Goal: Task Accomplishment & Management: Use online tool/utility

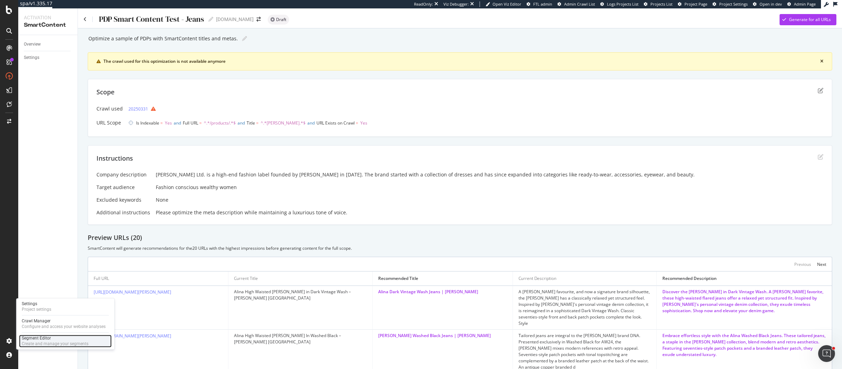
click at [44, 340] on div "Segment Editor" at bounding box center [55, 339] width 67 height 6
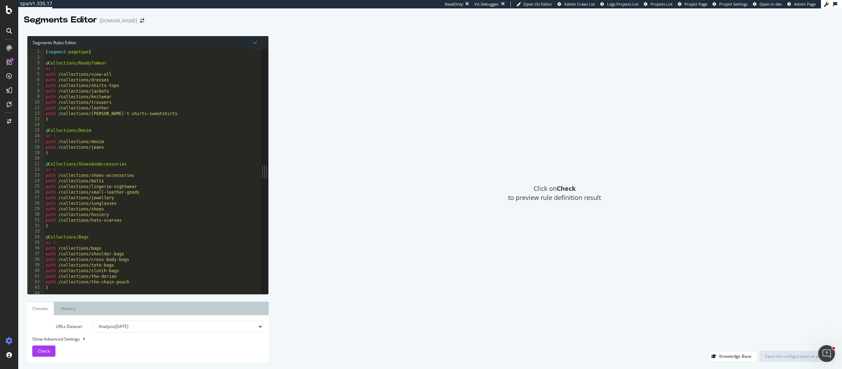
type textarea ")"
click at [135, 118] on div "[ segment : pagetype ] @ Collections/ReadyToWear or ( path /collections/view-al…" at bounding box center [149, 177] width 210 height 257
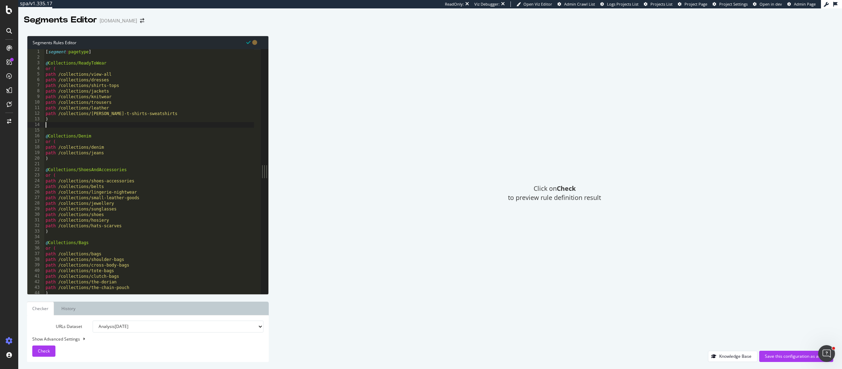
paste textarea "listing_objects product"
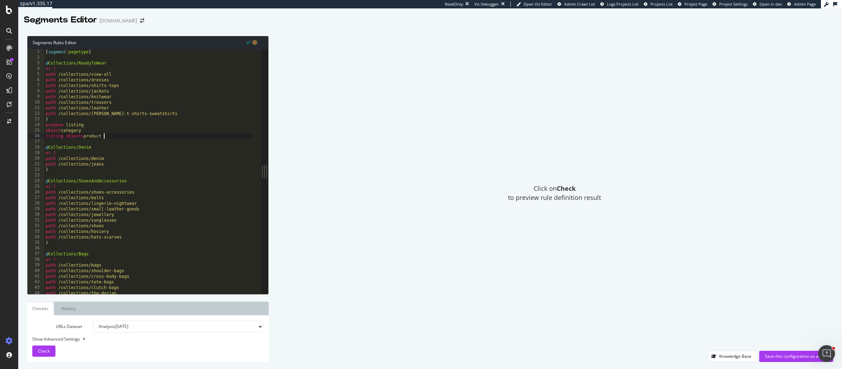
click at [63, 168] on div "[ segment : pagetype ] @ Collections/ReadyToWear or ( path /collections/view-al…" at bounding box center [149, 177] width 210 height 257
type textarea ")"
paste textarea "listing_objects product"
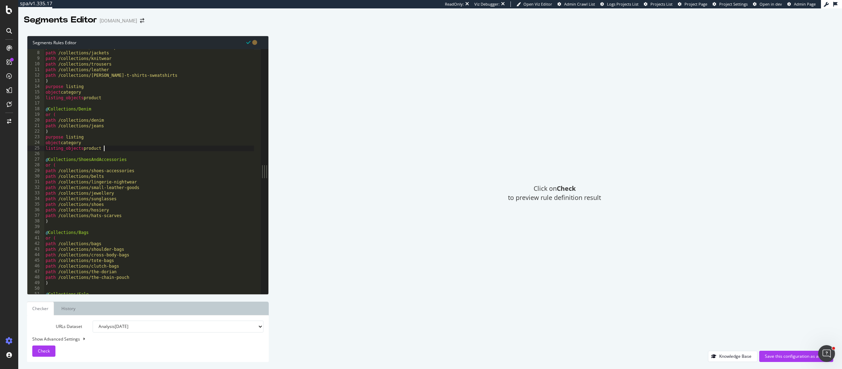
scroll to position [38, 0]
click at [53, 224] on div "path /collections/shirts-tops path /collections/jackets path /collections/knitw…" at bounding box center [149, 173] width 210 height 257
type textarea ")"
paste textarea "listing_objects product"
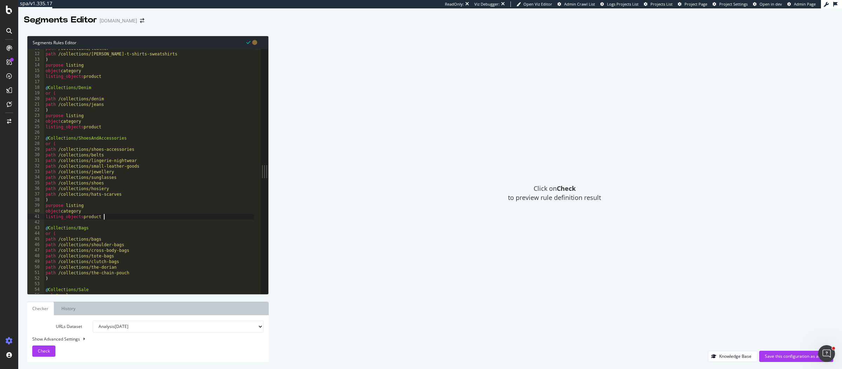
scroll to position [103, 0]
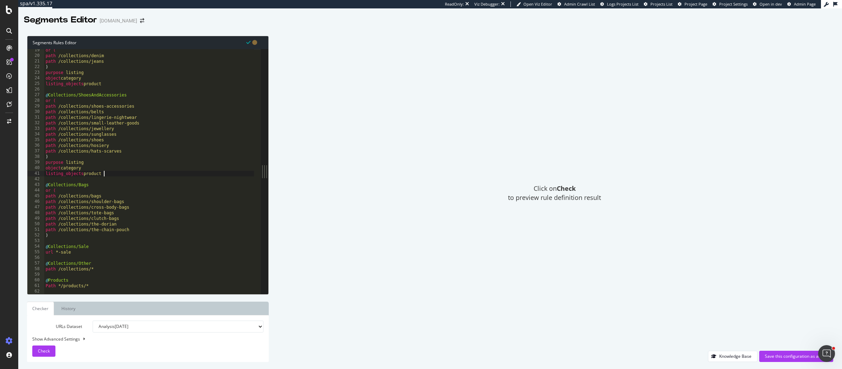
click at [74, 237] on div "or ( path /collections/denim path /collections/jeans ) purpose listing object c…" at bounding box center [149, 175] width 210 height 257
type textarea ")"
paste textarea "listing_objects product"
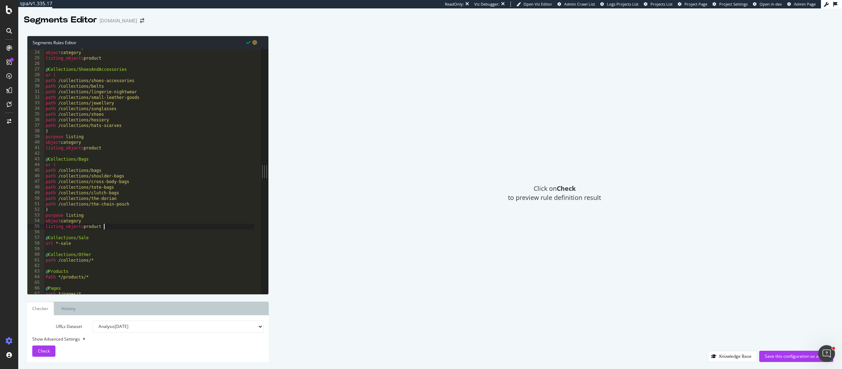
scroll to position [128, 0]
click at [78, 242] on div "purpose listing object category listing_objects product @ Collections/ShoesAndA…" at bounding box center [149, 172] width 210 height 257
type textarea "url *-sale"
paste textarea "listing_objects product"
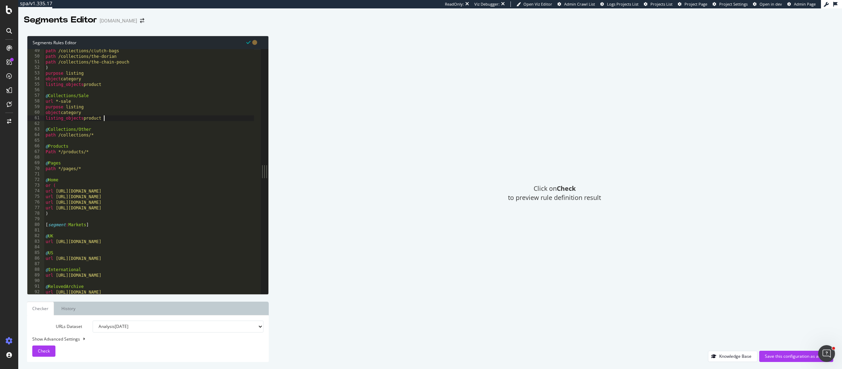
scroll to position [270, 0]
click at [100, 137] on div "path /collections/clutch-bags path /collections/the-dorian path /collections/th…" at bounding box center [149, 176] width 210 height 257
type textarea "path /collections/*"
paste textarea "listing_objects product"
click at [108, 167] on div "path /collections/clutch-bags path /collections/the-dorian path /collections/th…" at bounding box center [149, 176] width 210 height 257
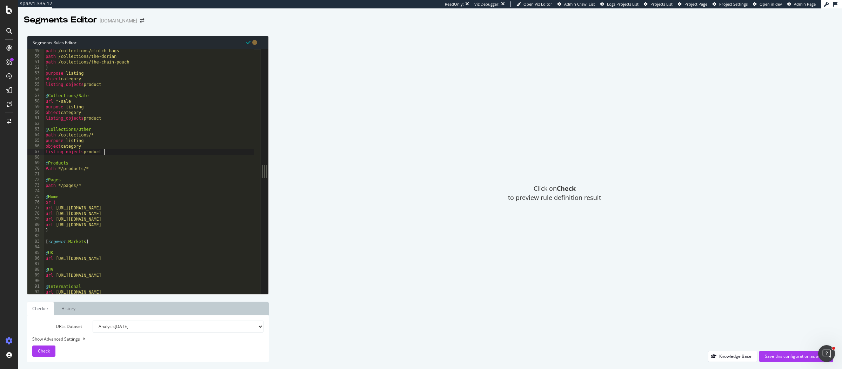
type textarea "Path */products/*"
paste textarea "object product"
click at [87, 197] on div "path /collections/tote-bags path /collections/clutch-bags path /collections/the…" at bounding box center [149, 172] width 210 height 257
type textarea "path */pages/*"
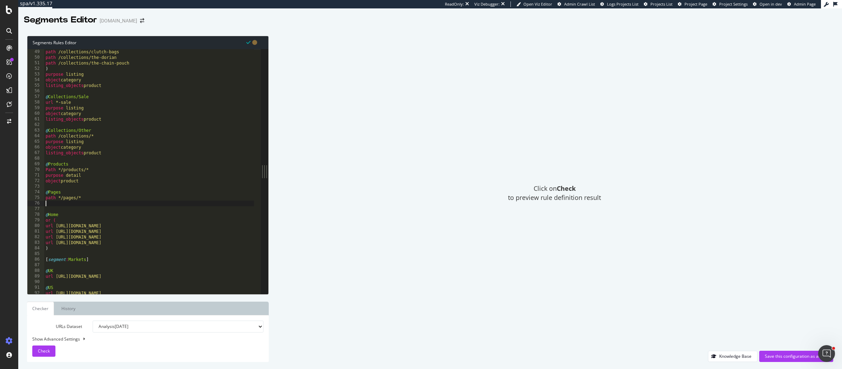
paste textarea "object BlogPosting"
click at [89, 253] on div "path /collections/tote-bags path /collections/clutch-bags path /collections/the…" at bounding box center [149, 172] width 210 height 257
type textarea ")"
paste textarea "object homepage"
type textarea "object homepage"
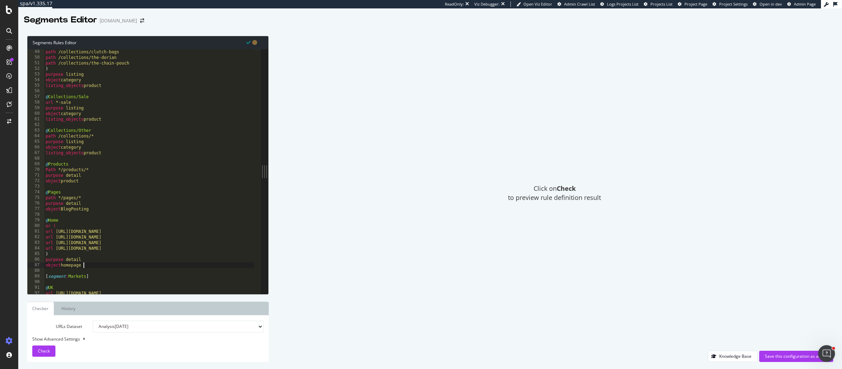
scroll to position [321, 0]
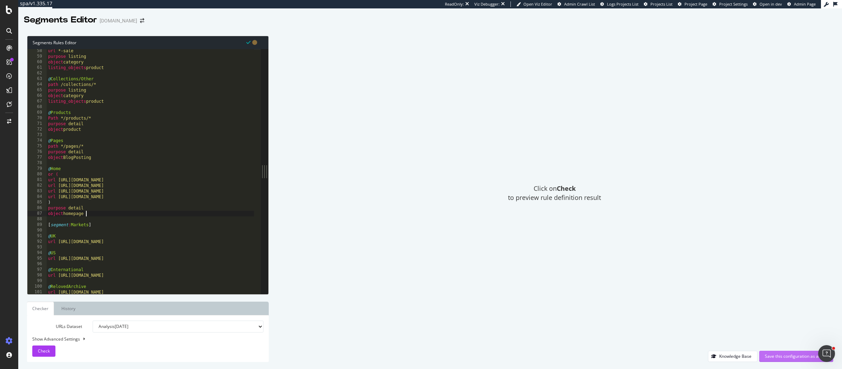
click at [775, 356] on div "Save this configuration as active" at bounding box center [796, 356] width 63 height 6
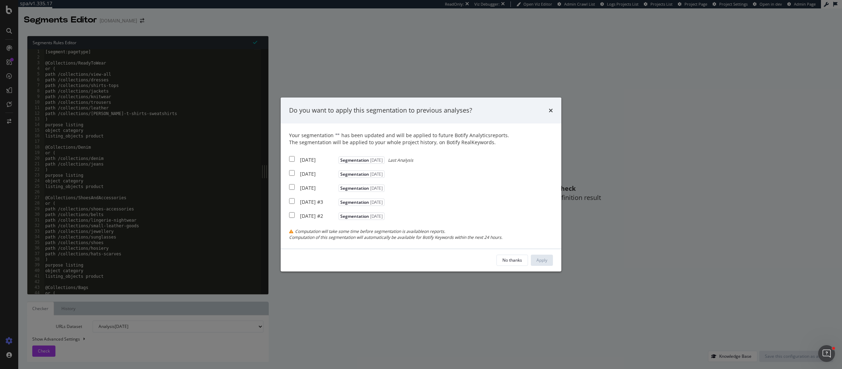
click at [301, 157] on div "2025 Aug. 11th" at bounding box center [318, 160] width 37 height 7
checkbox input "true"
click at [301, 171] on div "2025 Aug. 4th" at bounding box center [318, 174] width 37 height 7
checkbox input "true"
click at [538, 263] on div "Apply" at bounding box center [542, 260] width 11 height 6
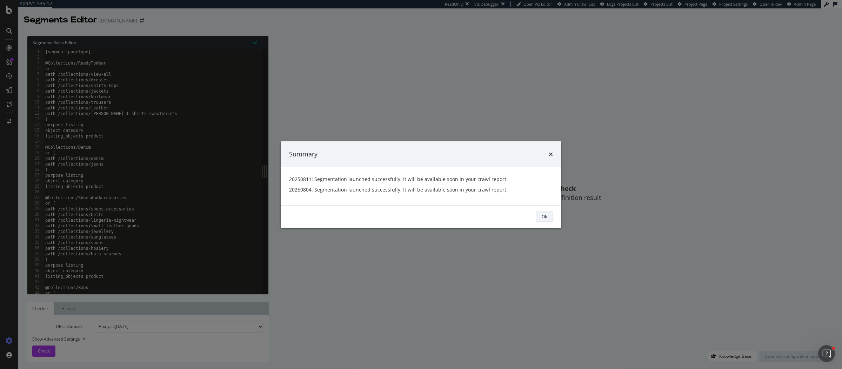
click at [540, 215] on button "Ok" at bounding box center [544, 216] width 17 height 11
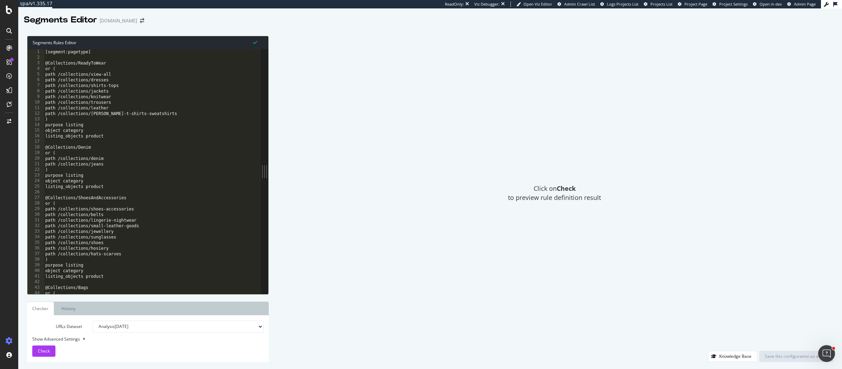
click at [24, 86] on div "Segments Rules Editor 1 2 3 4 5 6 7 8 9 10 11 12 13 14 15 16 17 18 19 20 21 22 …" at bounding box center [430, 199] width 824 height 340
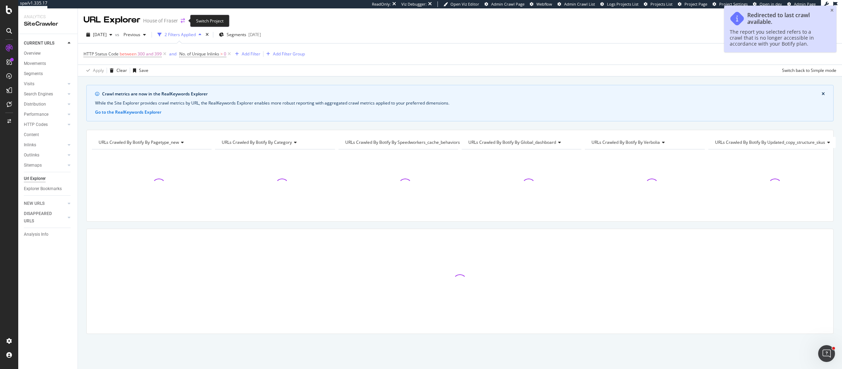
click at [184, 19] on icon "arrow-right-arrow-left" at bounding box center [183, 20] width 4 height 5
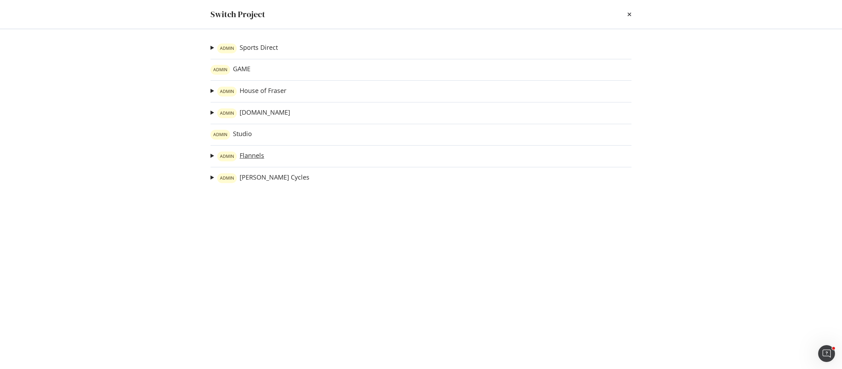
click at [251, 159] on link "ADMIN Flannels" at bounding box center [240, 157] width 47 height 10
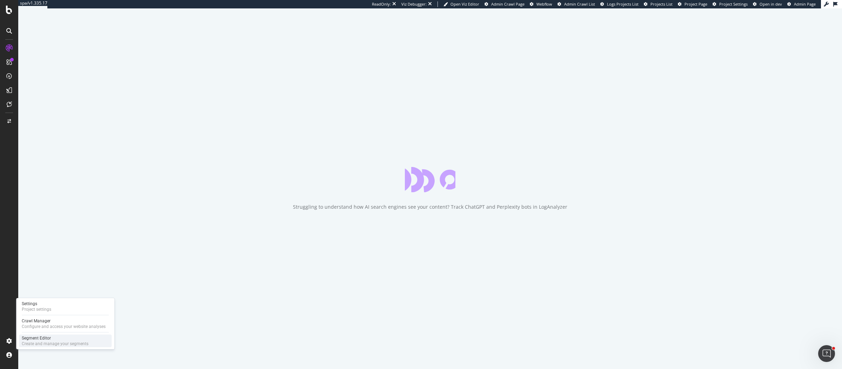
click at [34, 338] on div "Segment Editor" at bounding box center [55, 339] width 67 height 6
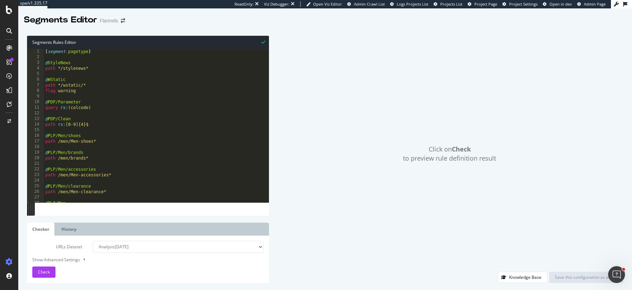
type textarea "@PDP/Parameter"
click at [165, 105] on div "[ segment : pagetype ] @ StyleNews path */stylenews* @ WStatic path */wstatic/*…" at bounding box center [554, 128] width 1021 height 159
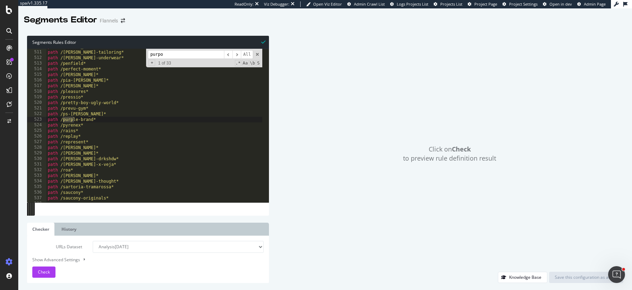
scroll to position [9679, 0]
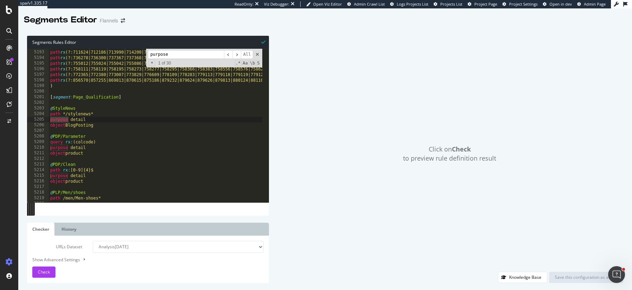
type input "purpose"
click at [239, 53] on span "​" at bounding box center [236, 54] width 8 height 9
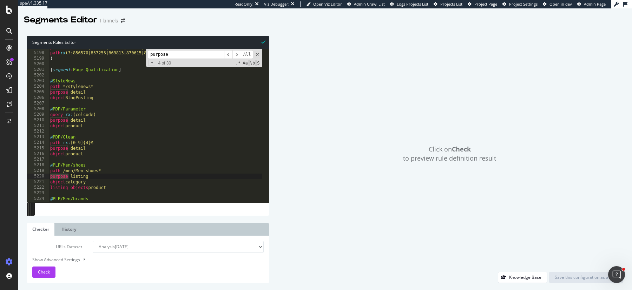
scroll to position [9693, 0]
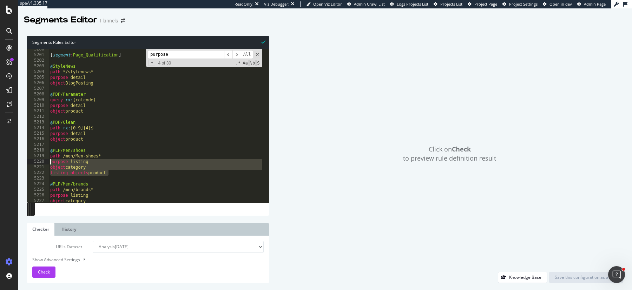
drag, startPoint x: 118, startPoint y: 174, endPoint x: 49, endPoint y: 163, distance: 69.7
click at [49, 163] on div "[ segment : Page_Qualification ] @ StyleNews path */stylenews* purpose detail o…" at bounding box center [559, 126] width 1021 height 159
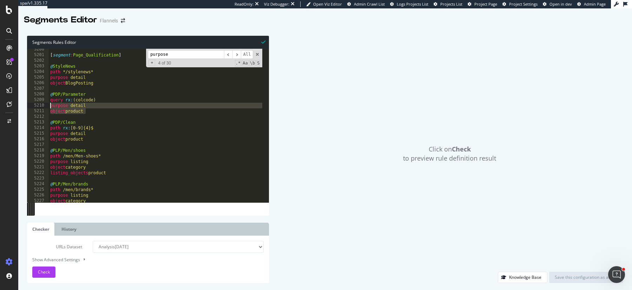
drag, startPoint x: 88, startPoint y: 111, endPoint x: 39, endPoint y: 108, distance: 49.2
click at [39, 108] on div "purpose listing object category 5200 5201 5202 5203 5204 5205 5206 5207 5208 52…" at bounding box center [148, 126] width 242 height 154
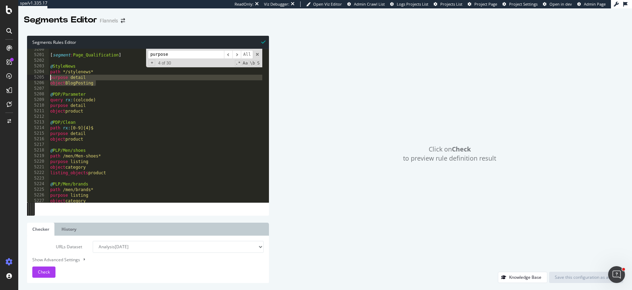
drag, startPoint x: 104, startPoint y: 84, endPoint x: 44, endPoint y: 78, distance: 61.0
click at [44, 78] on div "purpose detail object product 5200 5201 5202 5203 5204 5205 5206 5207 5208 5209…" at bounding box center [148, 126] width 242 height 154
click at [228, 56] on span "​" at bounding box center [228, 54] width 8 height 9
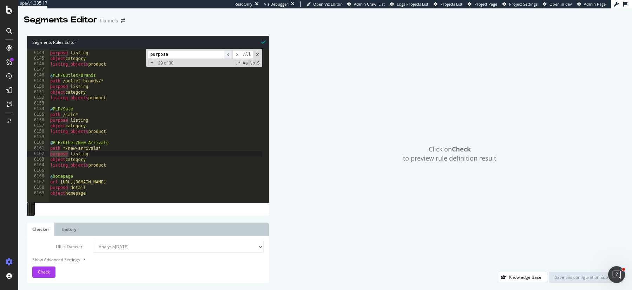
scroll to position [11353, 0]
drag, startPoint x: 95, startPoint y: 194, endPoint x: 40, endPoint y: 188, distance: 55.4
click at [40, 188] on div "object homepage 6143 6144 6145 6146 6147 6148 6149 6150 6151 6152 6153 6154 615…" at bounding box center [148, 126] width 242 height 154
click at [237, 54] on span "​" at bounding box center [236, 54] width 8 height 9
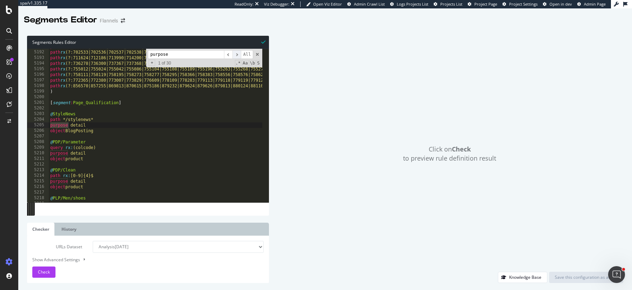
click at [237, 54] on span "​" at bounding box center [236, 54] width 8 height 9
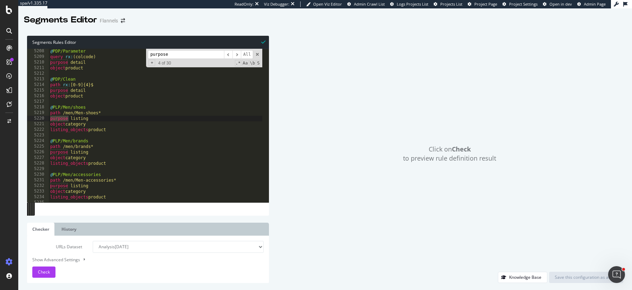
scroll to position [9710, 0]
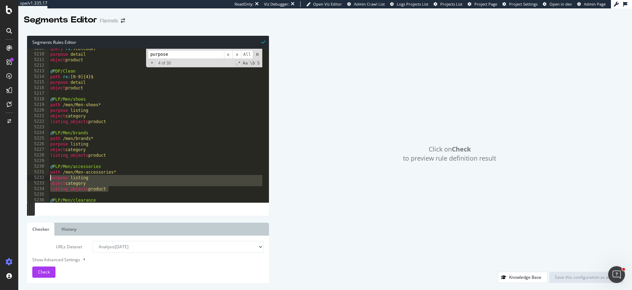
drag, startPoint x: 117, startPoint y: 189, endPoint x: 47, endPoint y: 179, distance: 70.1
click at [47, 179] on div "listing_objects product 5209 5210 5211 5212 5213 5214 5215 5216 5217 5218 5219 …" at bounding box center [148, 126] width 242 height 154
click at [227, 54] on span "​" at bounding box center [228, 54] width 8 height 9
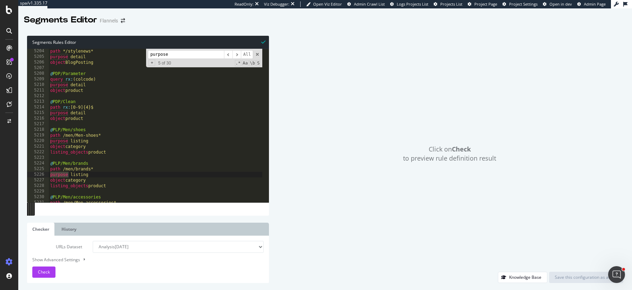
scroll to position [9700, 0]
drag, startPoint x: 112, startPoint y: 65, endPoint x: 41, endPoint y: 59, distance: 71.8
click at [41, 59] on div "object BlogPosting 5203 5204 5205 5206 5207 5208 5209 5210 5211 5212 5213 5214 …" at bounding box center [148, 126] width 242 height 154
click at [229, 54] on span "​" at bounding box center [228, 54] width 8 height 9
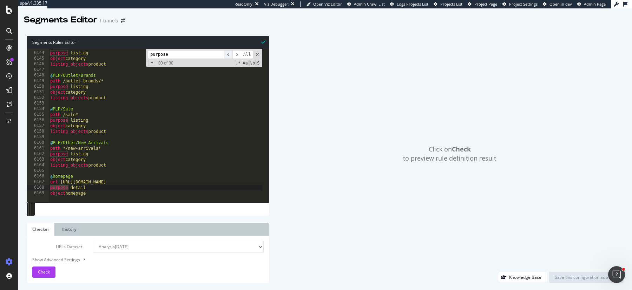
scroll to position [11353, 0]
click at [229, 54] on span "​" at bounding box center [228, 54] width 8 height 9
drag, startPoint x: 100, startPoint y: 193, endPoint x: 35, endPoint y: 188, distance: 65.5
click at [35, 188] on div "object homepage 6143 6144 6145 6146 6147 6148 6149 6150 6151 6152 6153 6154 615…" at bounding box center [148, 126] width 242 height 154
type textarea "purpose detail object homepage"
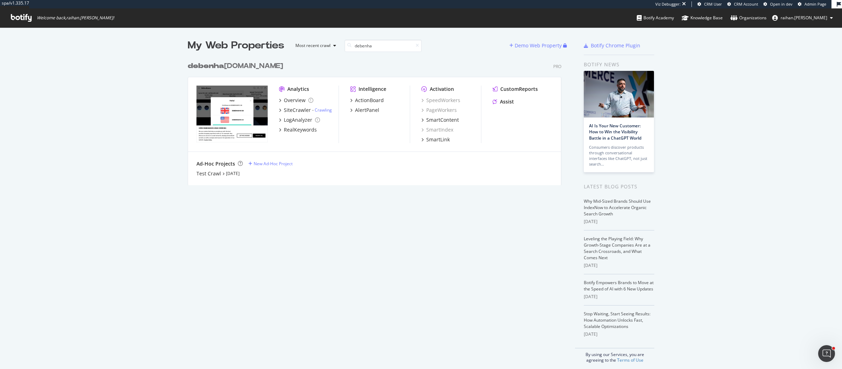
scroll to position [363, 829]
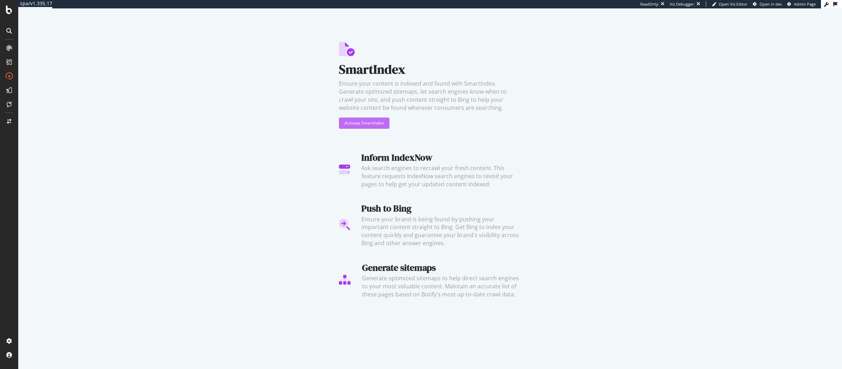
click at [360, 124] on div "Activate SmartIndex" at bounding box center [364, 123] width 39 height 6
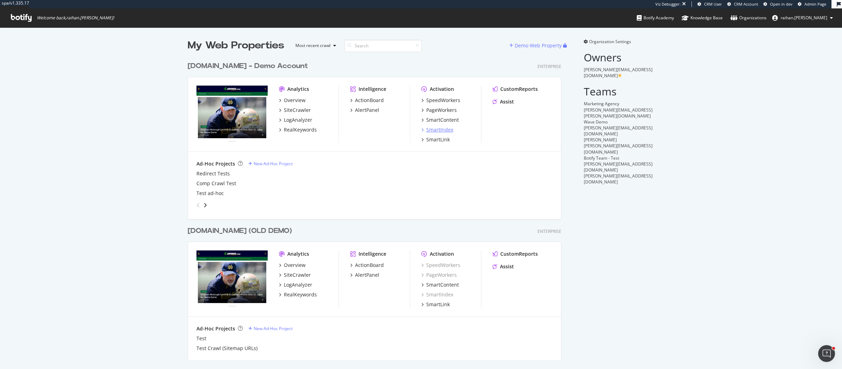
click at [442, 131] on div "SmartIndex" at bounding box center [439, 129] width 27 height 7
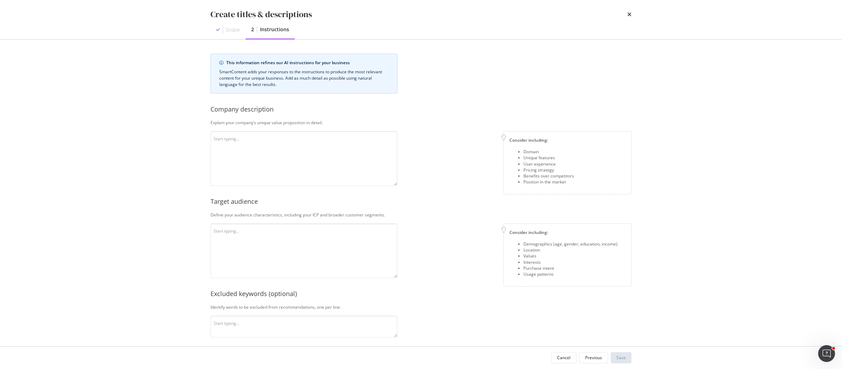
scroll to position [97, 0]
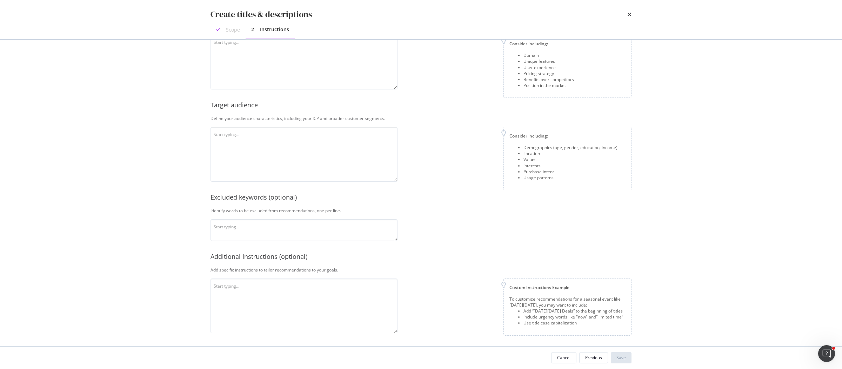
drag, startPoint x: 596, startPoint y: 359, endPoint x: 583, endPoint y: 357, distance: 12.8
click at [596, 359] on div "Previous" at bounding box center [593, 358] width 17 height 6
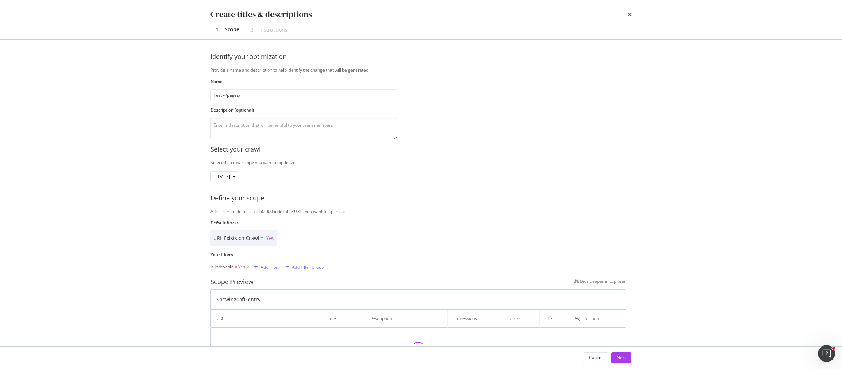
scroll to position [0, 0]
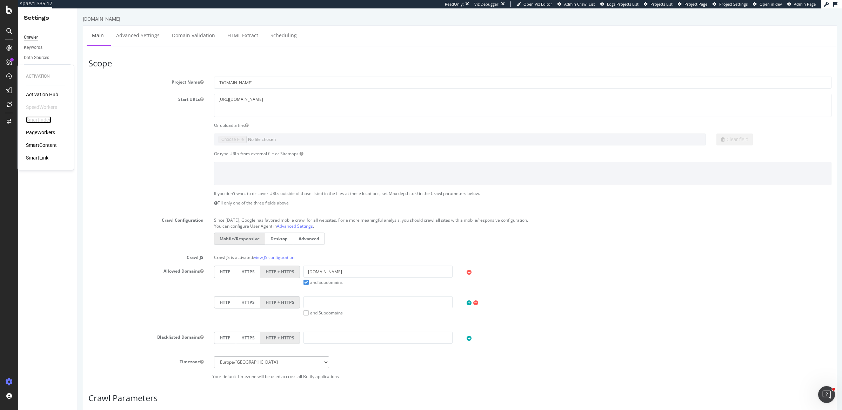
click at [40, 120] on div "SmartIndex" at bounding box center [38, 119] width 25 height 7
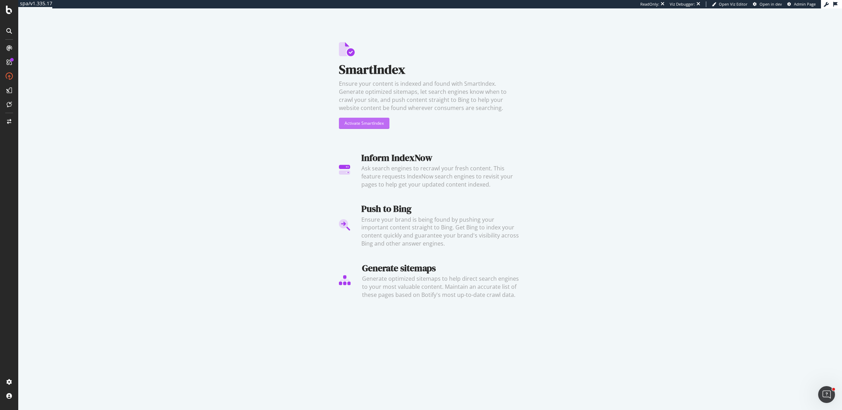
click at [367, 127] on div "Activate SmartIndex" at bounding box center [364, 123] width 39 height 11
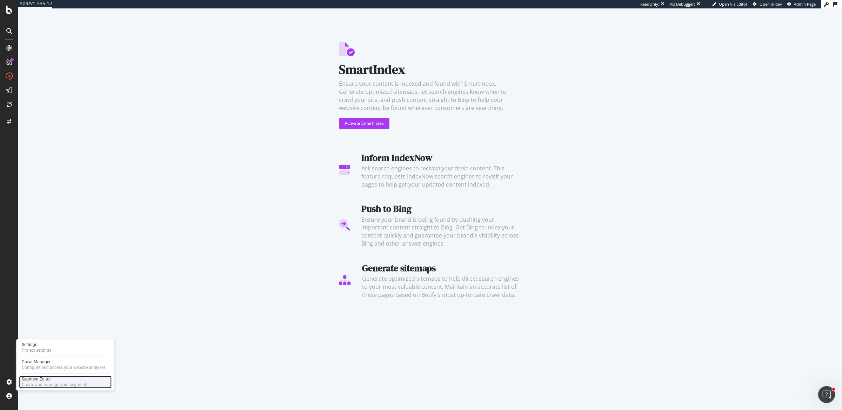
click at [42, 379] on div "Segment Editor" at bounding box center [55, 379] width 67 height 6
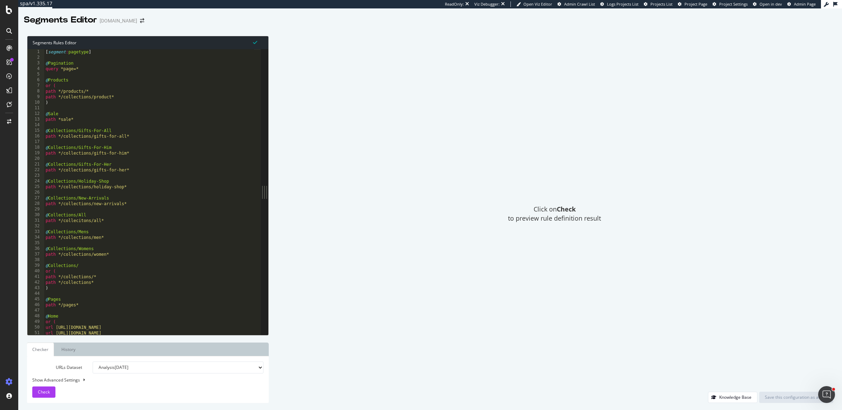
type textarea "query *page=*"
click at [96, 68] on div "[ segment : pagetype ] @ Pagination query *page=* @ Products or ( path */produc…" at bounding box center [149, 198] width 210 height 298
paste textarea "listing_objects product"
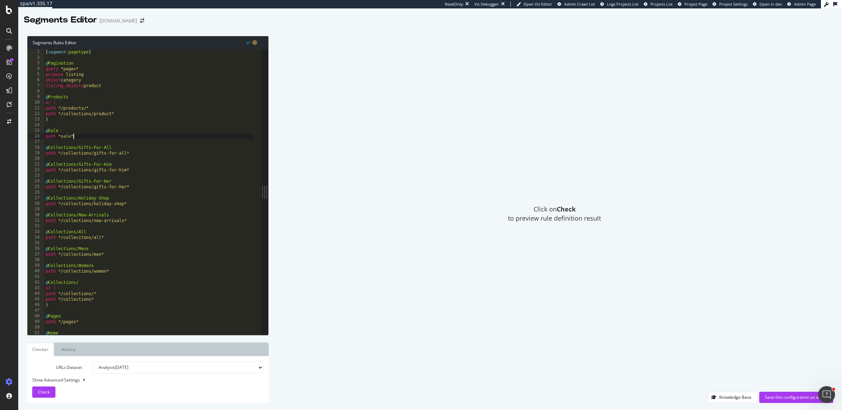
click at [87, 136] on div "[ segment : pagetype ] @ Pagination query *page=* purpose listing object catego…" at bounding box center [149, 198] width 210 height 298
type textarea "path *sale*"
paste textarea "listing_objects product"
click at [134, 171] on div "[ segment : pagetype ] @ Pagination query *page=* purpose listing object catego…" at bounding box center [149, 198] width 210 height 298
type textarea "path */collections/gifts-for-all*"
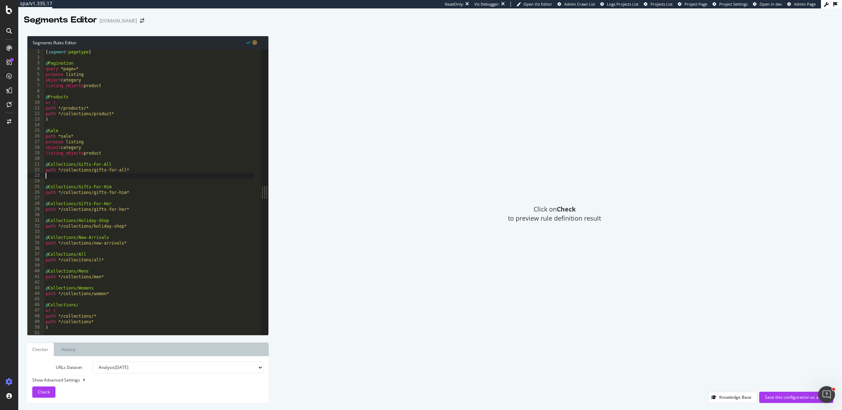
paste textarea "listing_objects product"
click at [151, 205] on div "[ segment : pagetype ] @ Pagination query *page=* purpose listing object catego…" at bounding box center [149, 198] width 210 height 298
type textarea "path */collections/gifts-for-him*"
paste textarea "listing_objects product"
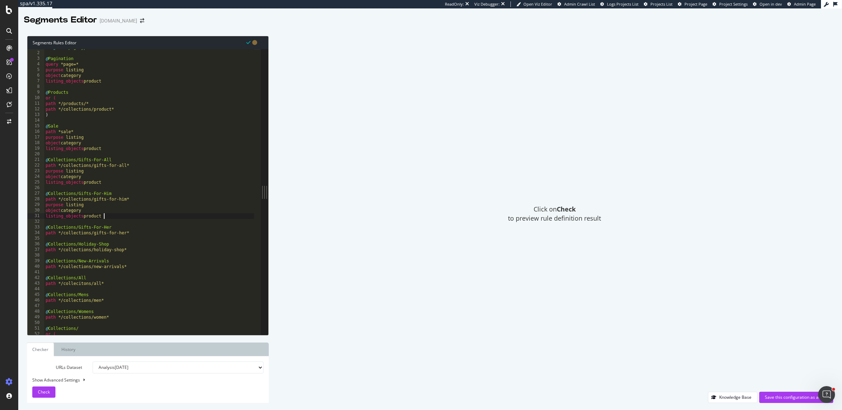
scroll to position [91, 0]
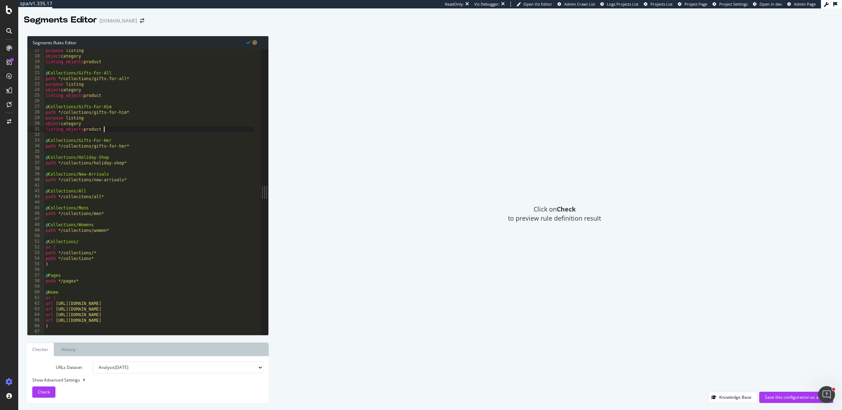
click at [144, 145] on div "purpose listing object category listing_objects product @ Collections/Gifts-For…" at bounding box center [149, 197] width 210 height 298
type textarea "path */collections/gifts-for-her*"
paste textarea "listing_objects product"
click at [144, 179] on div "purpose listing object category listing_objects product @ Collections/Gifts-For…" at bounding box center [149, 197] width 210 height 298
type textarea "path */collections/holiday-shop*"
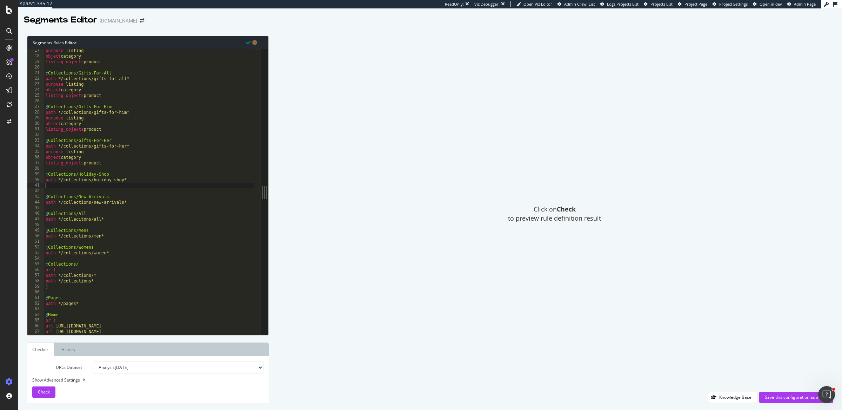
paste textarea "listing_objects product"
click at [142, 215] on div "purpose listing object category listing_objects product @ Collections/Gifts-For…" at bounding box center [149, 197] width 210 height 298
type textarea "path */collections/new-arrivals*"
paste textarea "listing_objects product"
click at [128, 247] on div "purpose listing object category listing_objects product @ Collections/Gifts-For…" at bounding box center [149, 197] width 210 height 298
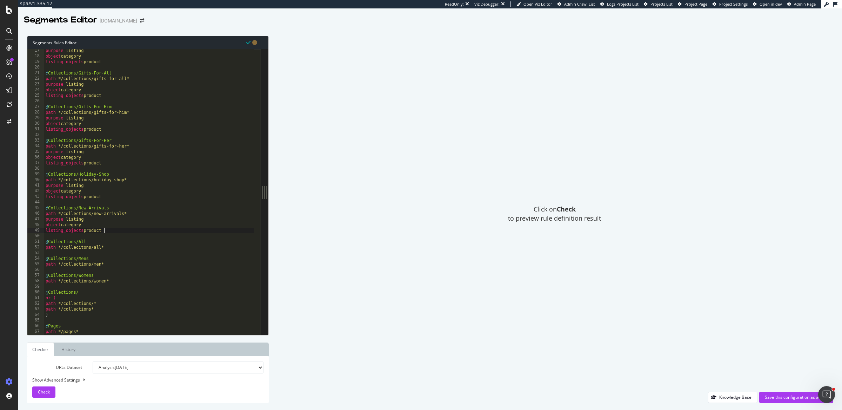
type textarea "path */collecitons/all*"
paste textarea "listing_objects product"
click at [129, 279] on div "purpose listing object category listing_objects product @ Collections/Gifts-For…" at bounding box center [149, 197] width 210 height 298
type textarea "path */collections/men*"
paste textarea "listing_objects product"
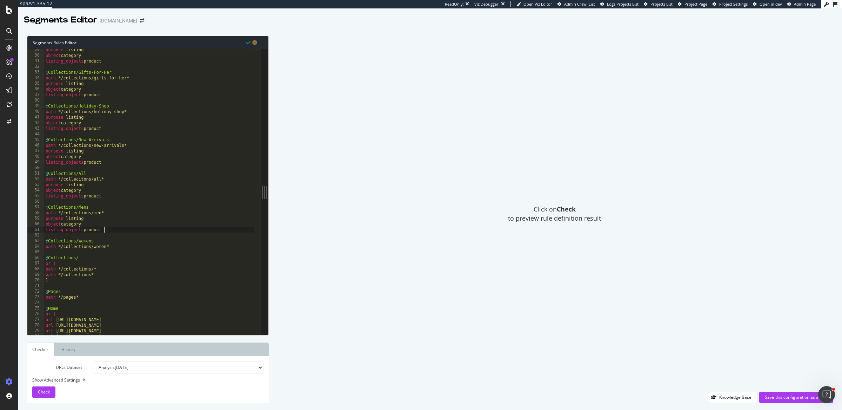
scroll to position [159, 0]
click at [115, 247] on div "purpose listing object category listing_objects product @ Collections/Gifts-For…" at bounding box center [149, 196] width 210 height 298
type textarea "path */collections/women*"
paste textarea "listing_objects product"
type textarea "listing_objects product"
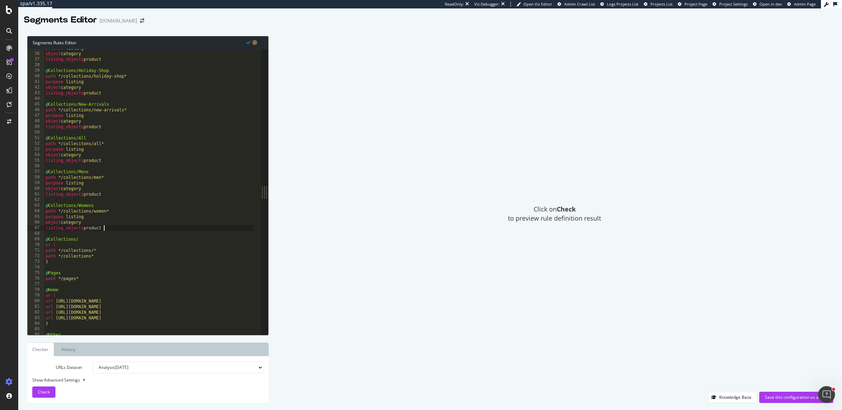
scroll to position [194, 0]
click at [101, 265] on div "purpose listing object category listing_objects product @ Collections/Holiday-S…" at bounding box center [149, 194] width 210 height 298
click at [102, 261] on div "purpose listing object category listing_objects product @ Collections/Holiday-S…" at bounding box center [149, 194] width 210 height 298
type textarea ")"
paste textarea "listing_objects product"
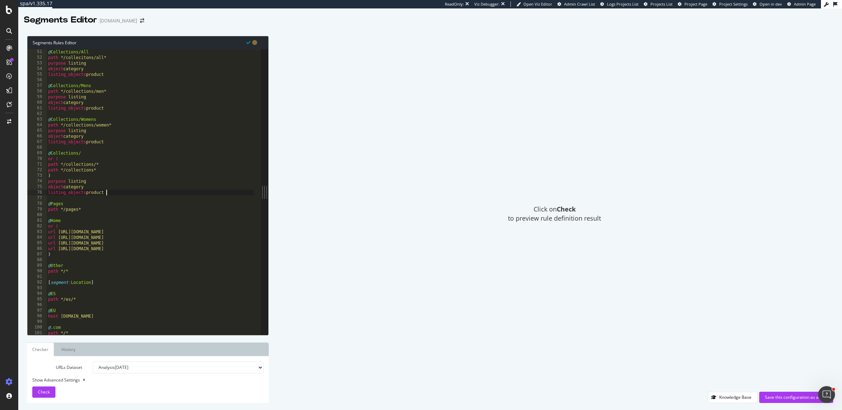
scroll to position [281, 0]
click at [90, 209] on div "@ Collections/All path */collecitons/all* purpose listing object category listi…" at bounding box center [151, 198] width 208 height 298
type textarea "path */pages*"
paste textarea "object BlogPosting"
click at [84, 263] on div "@ Collections/All path */collecitons/all* purpose listing object category listi…" at bounding box center [151, 198] width 208 height 298
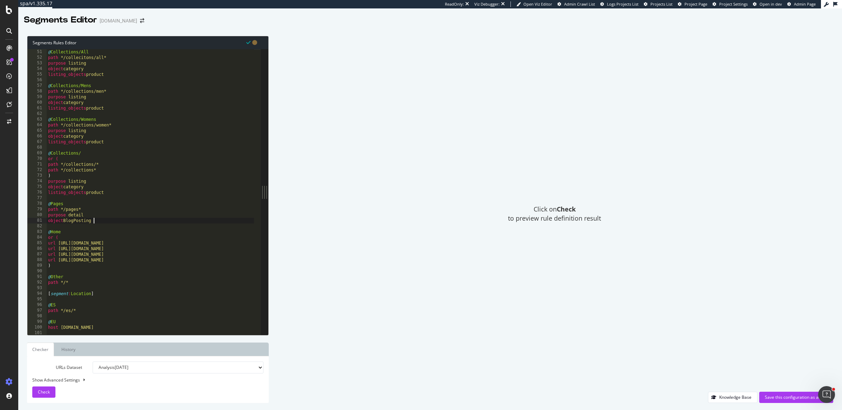
type textarea ")"
paste textarea "object homepage"
type textarea "object homepage"
click at [784, 402] on div "Save this configuration as active" at bounding box center [796, 397] width 63 height 11
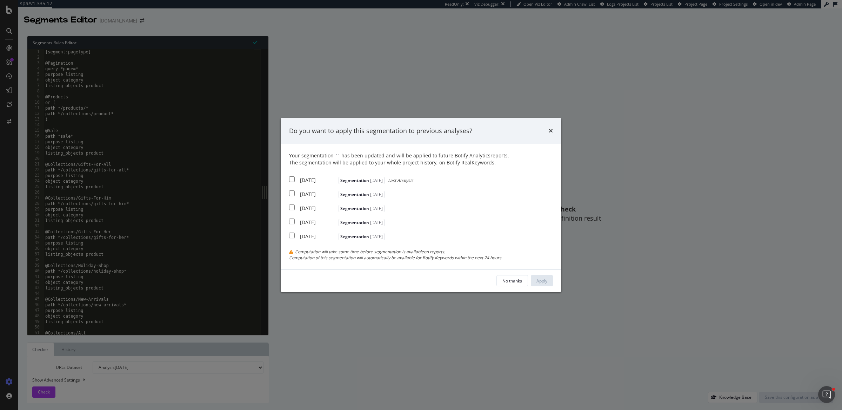
click at [311, 181] on div "2025 Aug. 3rd" at bounding box center [318, 180] width 37 height 7
checkbox input "true"
click at [309, 192] on div "2025 Jul. 27th" at bounding box center [318, 194] width 37 height 7
checkbox input "true"
click at [554, 283] on div "No thanks Apply" at bounding box center [421, 280] width 281 height 22
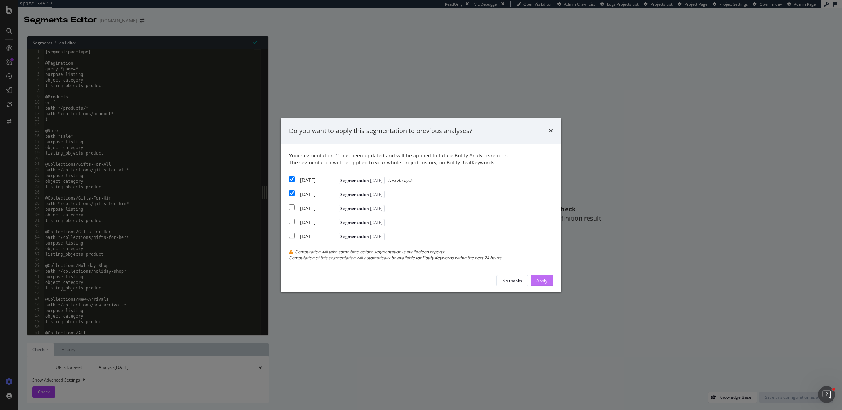
click at [552, 282] on button "Apply" at bounding box center [542, 280] width 22 height 11
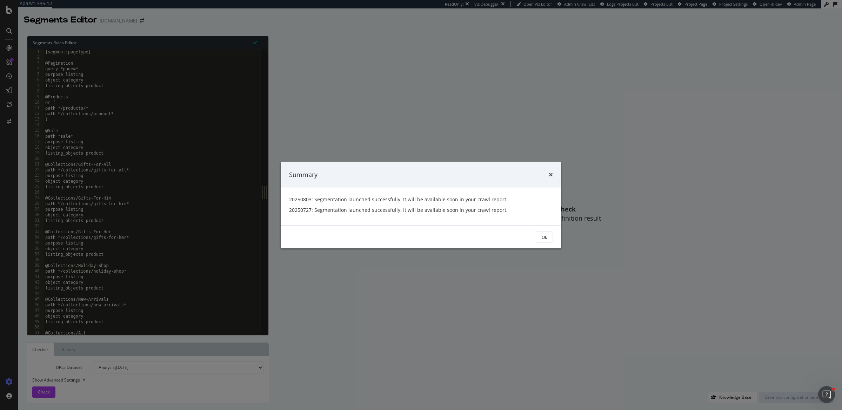
click at [543, 239] on div "Ok" at bounding box center [544, 237] width 5 height 6
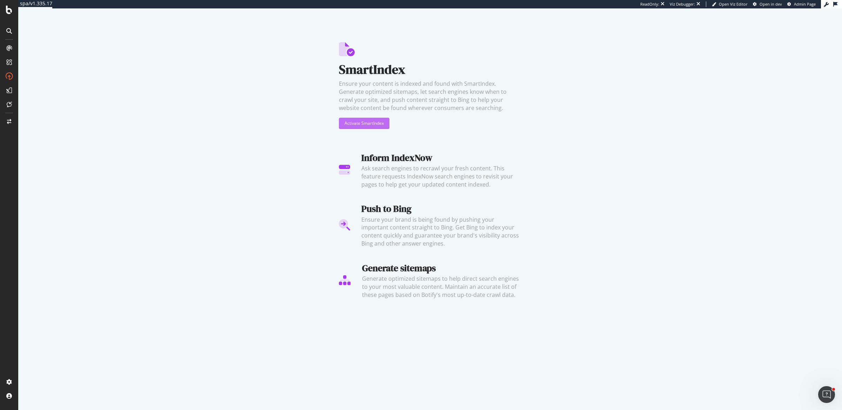
click at [375, 122] on div "Activate SmartIndex" at bounding box center [364, 123] width 39 height 6
